Goal: Navigation & Orientation: Find specific page/section

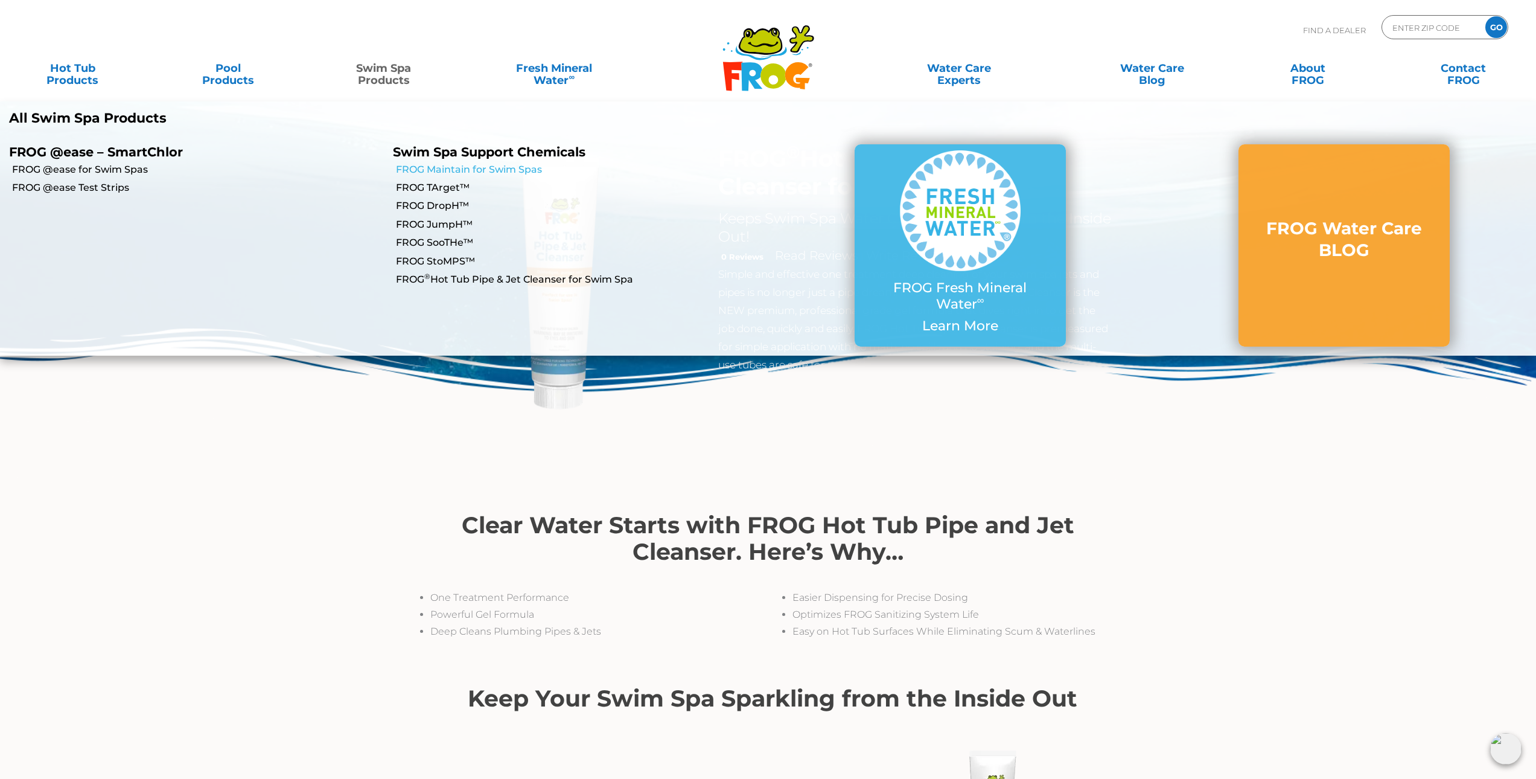
click at [433, 165] on link "FROG Maintain for Swim Spas" at bounding box center [582, 169] width 372 height 13
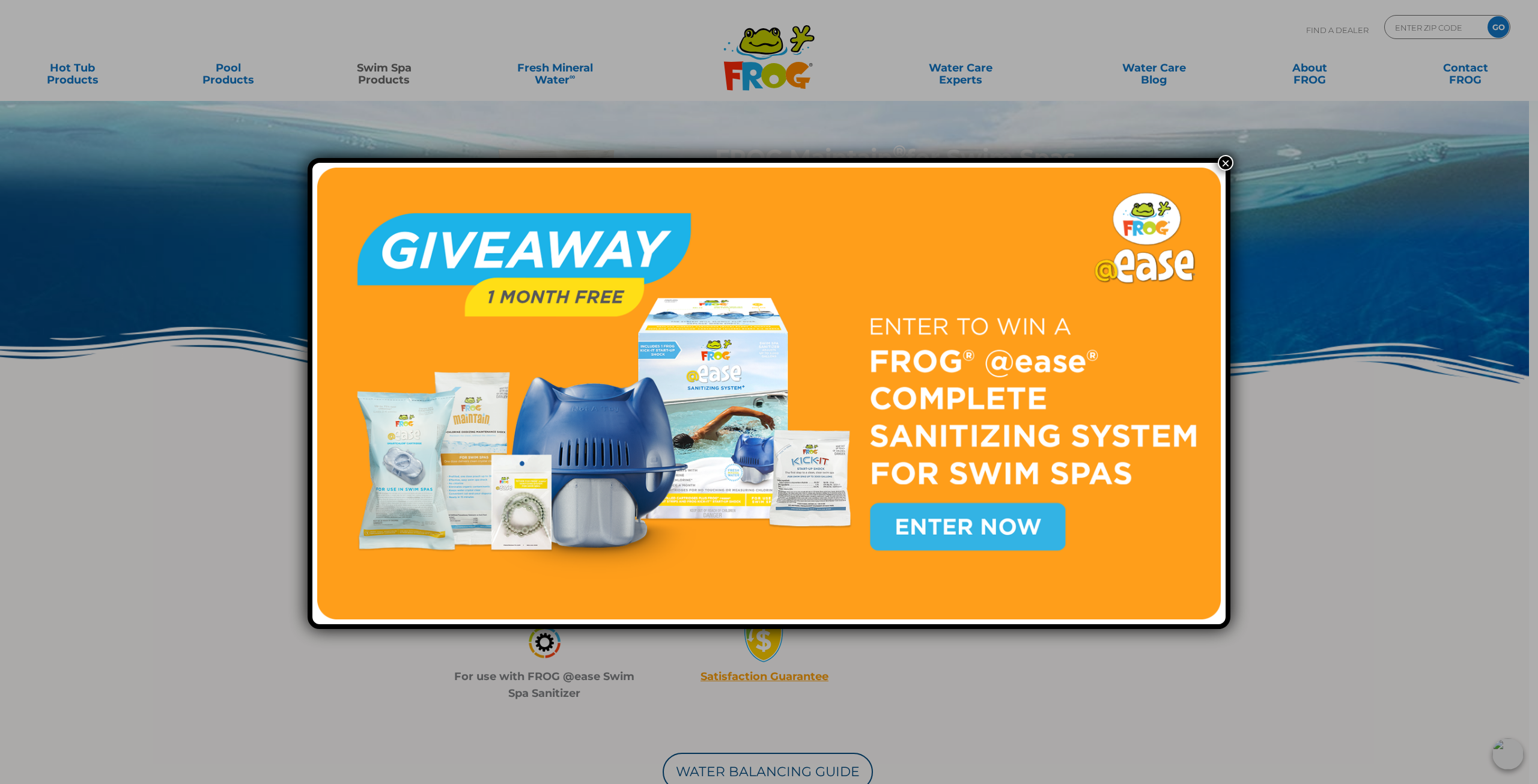
click at [1219, 159] on button "×" at bounding box center [1225, 163] width 16 height 16
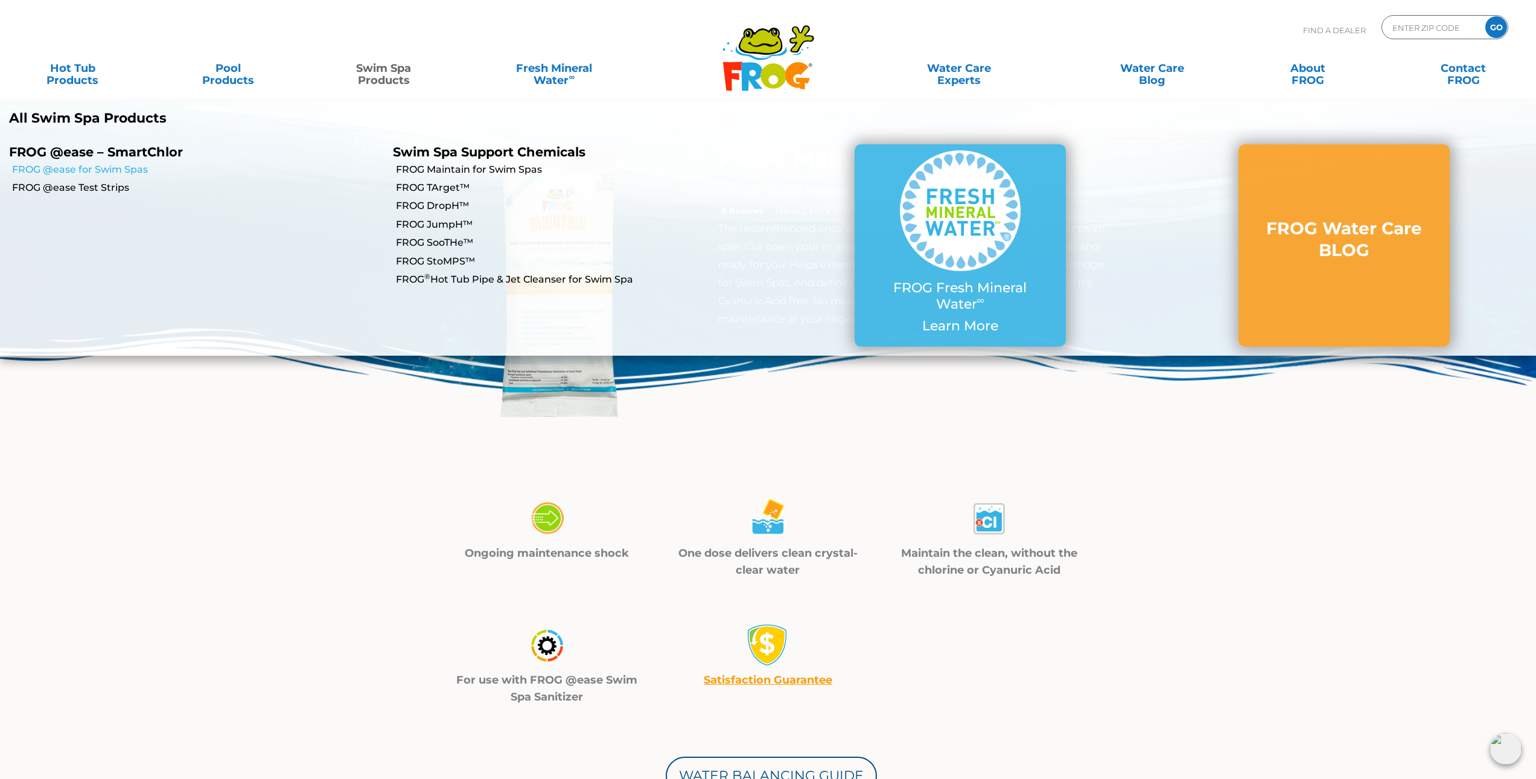
click at [106, 169] on link "FROG @ease for Swim Spas" at bounding box center [198, 169] width 372 height 13
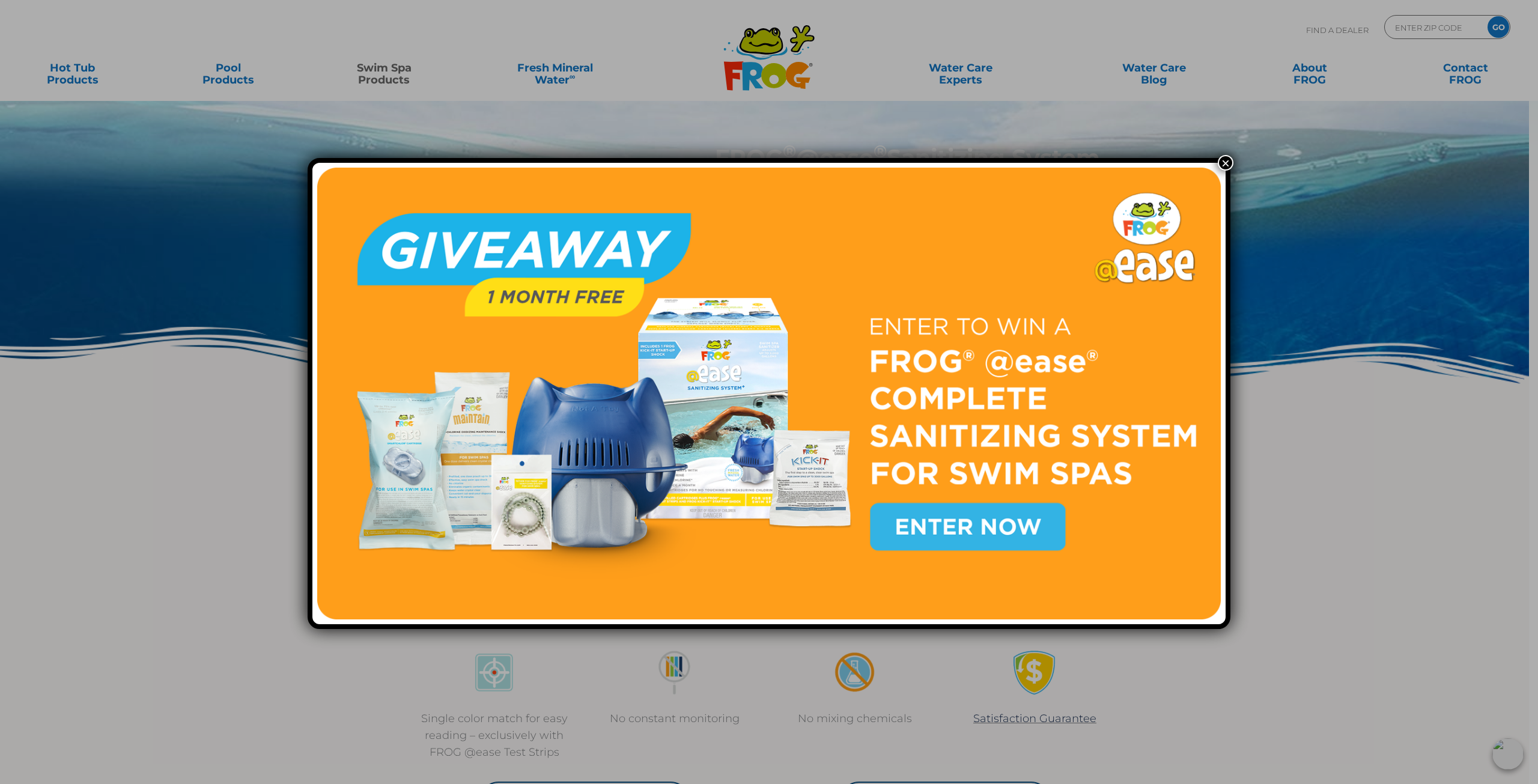
click at [1222, 162] on button "×" at bounding box center [1225, 163] width 16 height 16
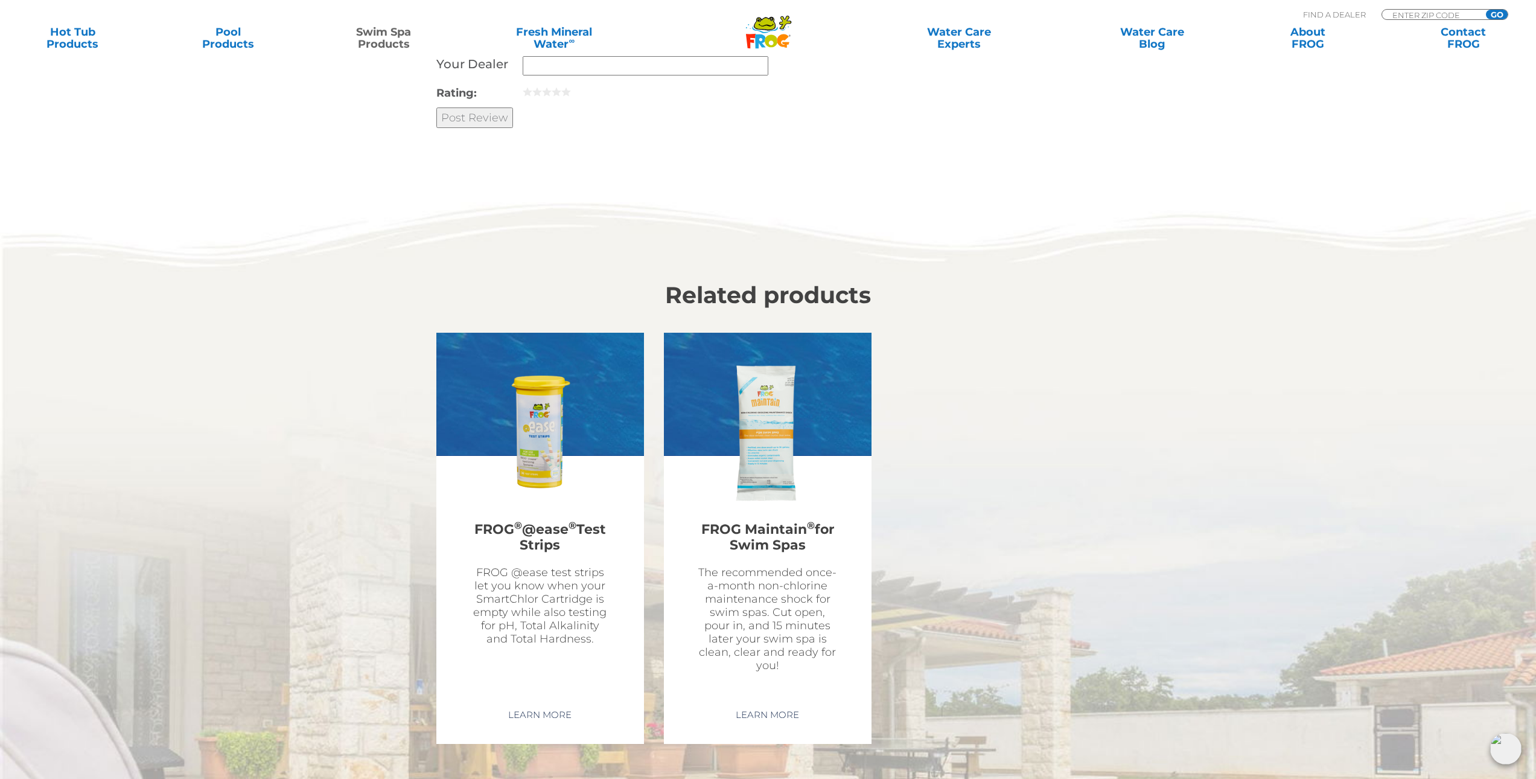
scroll to position [3420, 0]
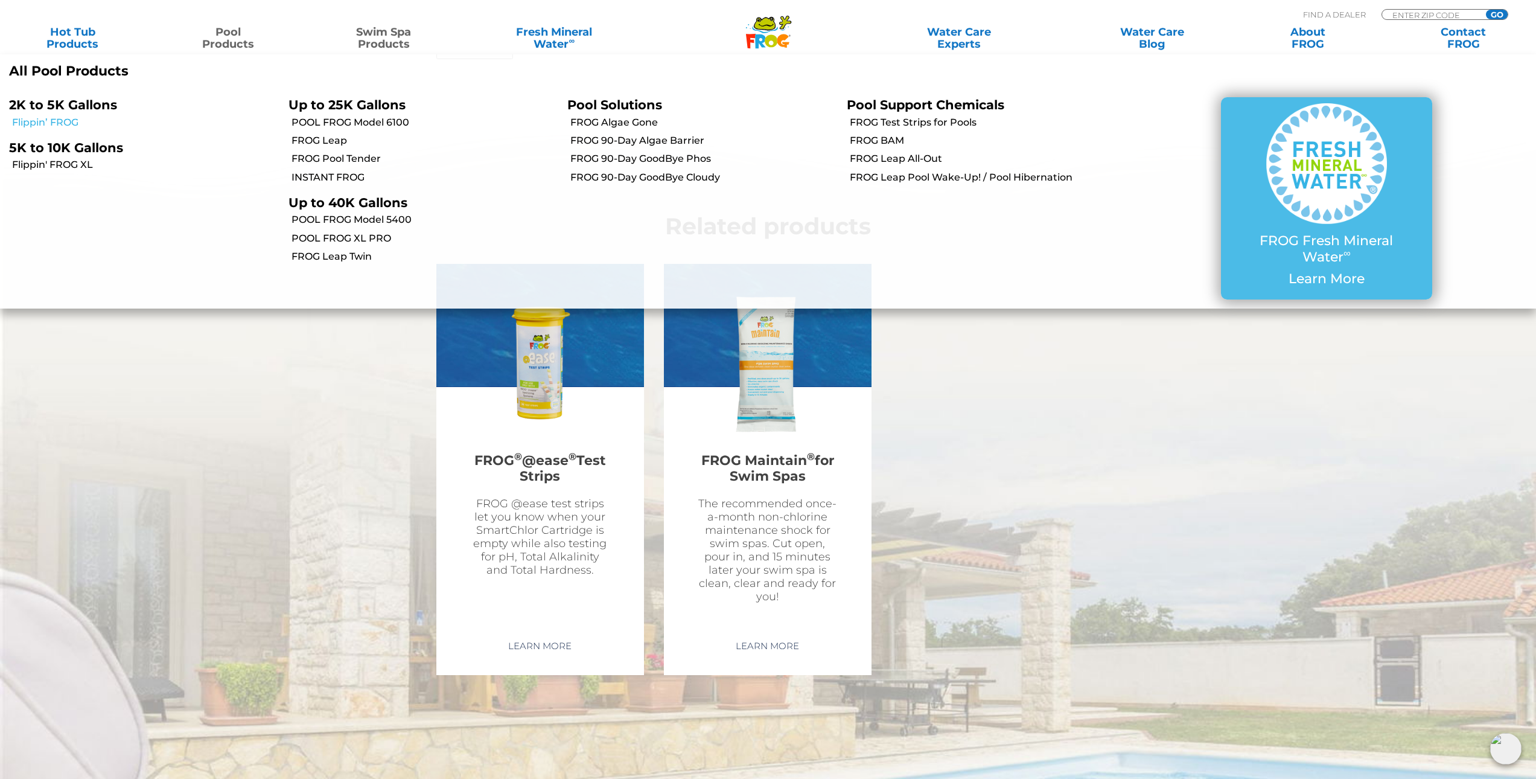
click at [64, 121] on link "Flippin’ FROG" at bounding box center [145, 122] width 267 height 13
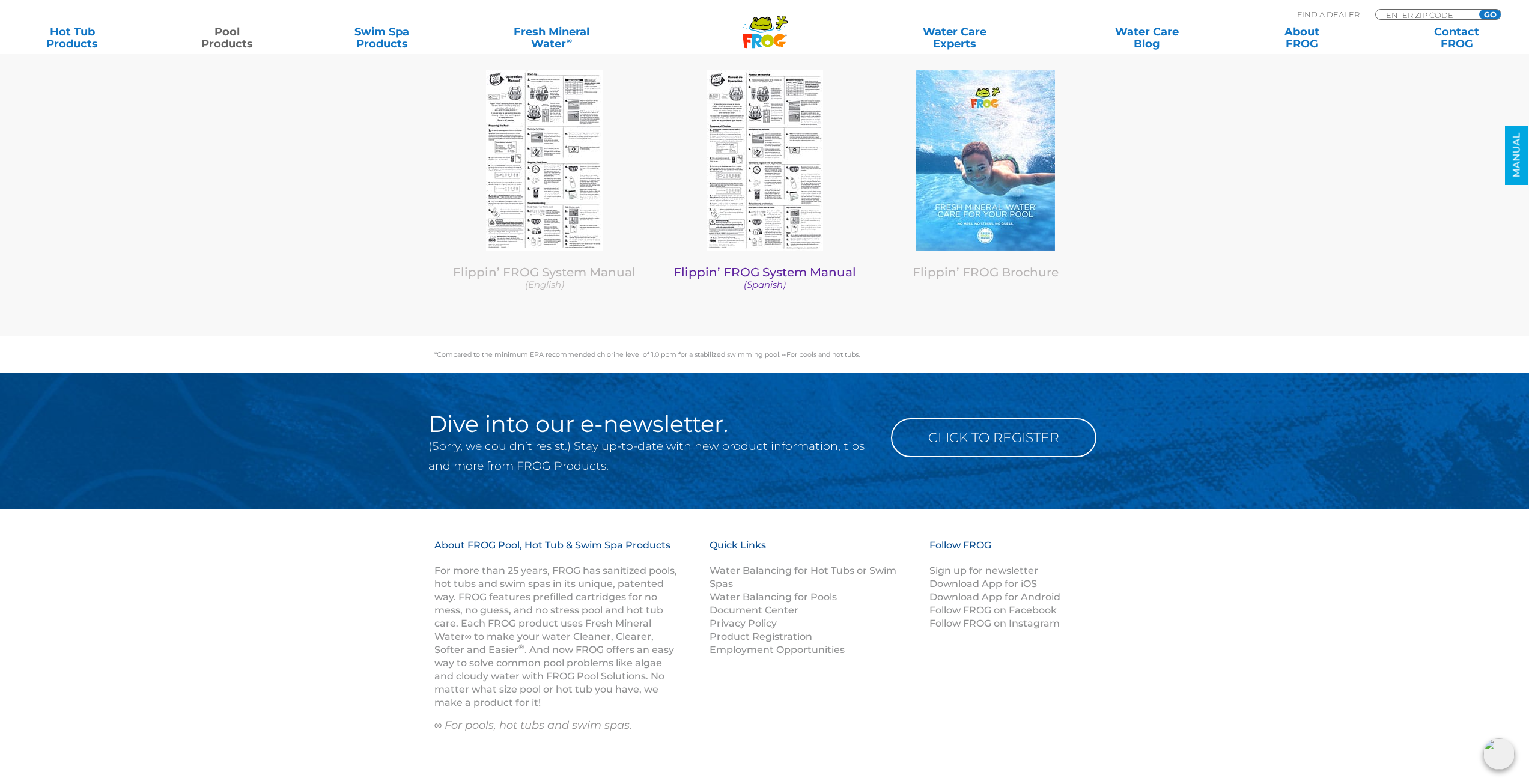
scroll to position [4739, 0]
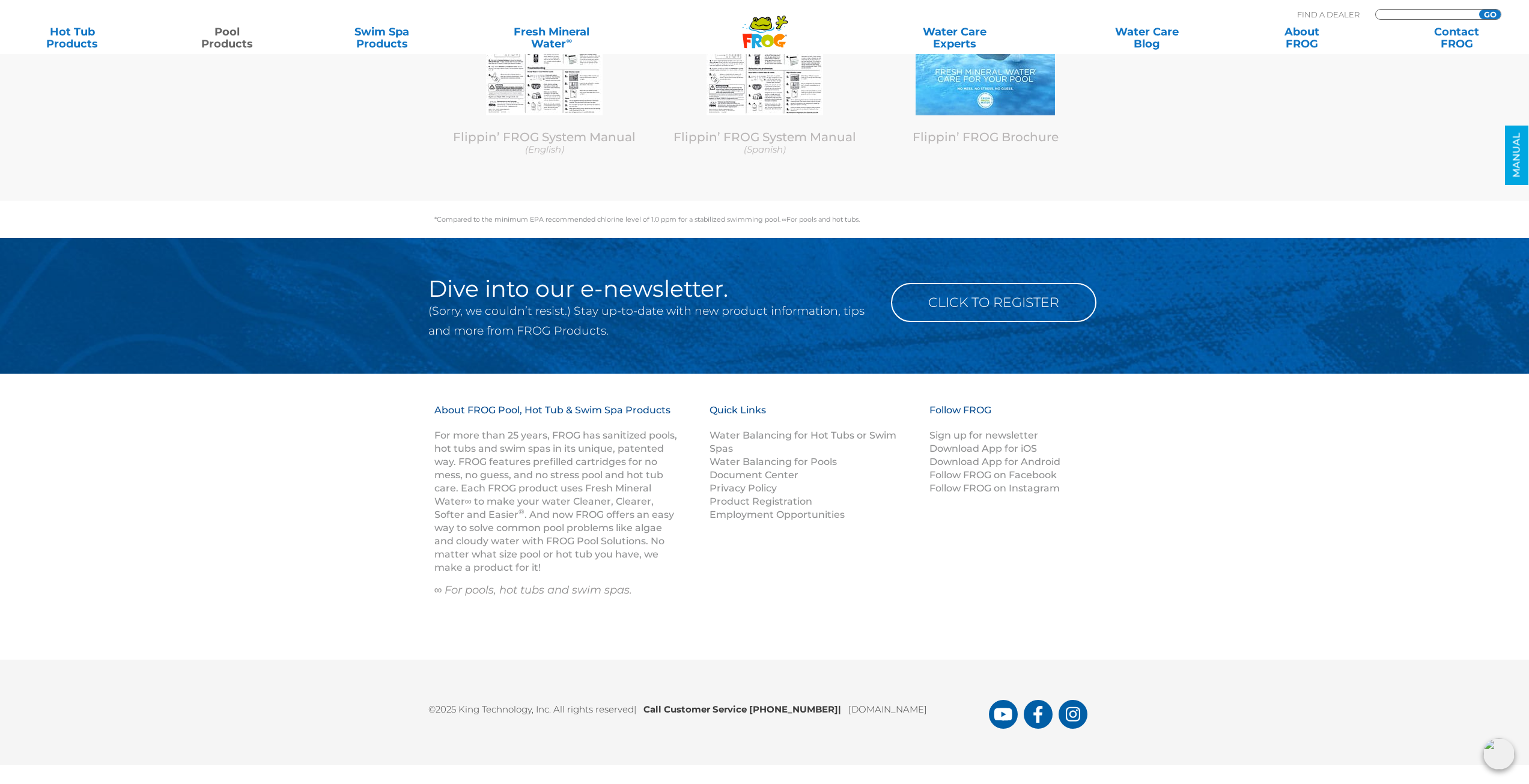
click at [1391, 15] on input "Zip Code Form" at bounding box center [1424, 15] width 81 height 10
type input "85392"
click at [1488, 14] on input "GO" at bounding box center [1490, 15] width 22 height 10
